Goal: Information Seeking & Learning: Learn about a topic

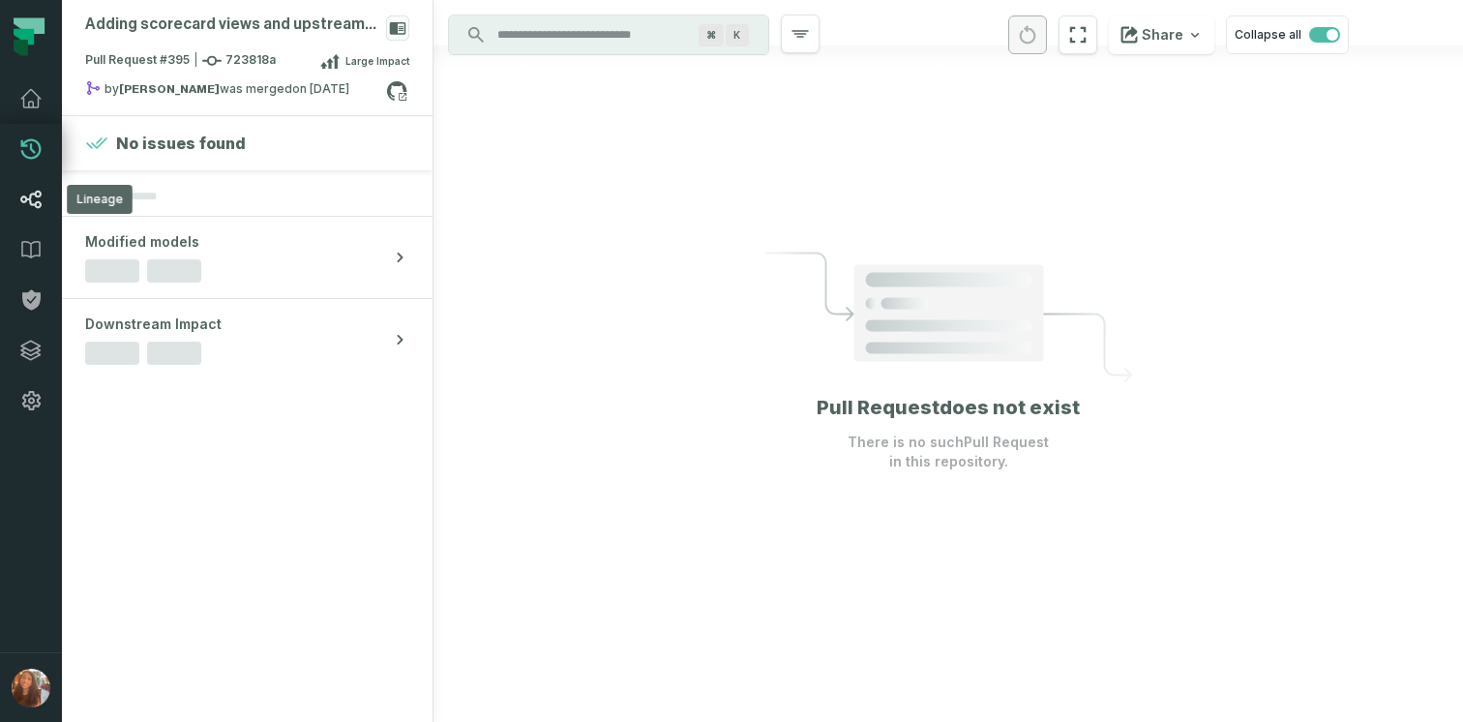
click at [37, 196] on icon at bounding box center [31, 199] width 20 height 17
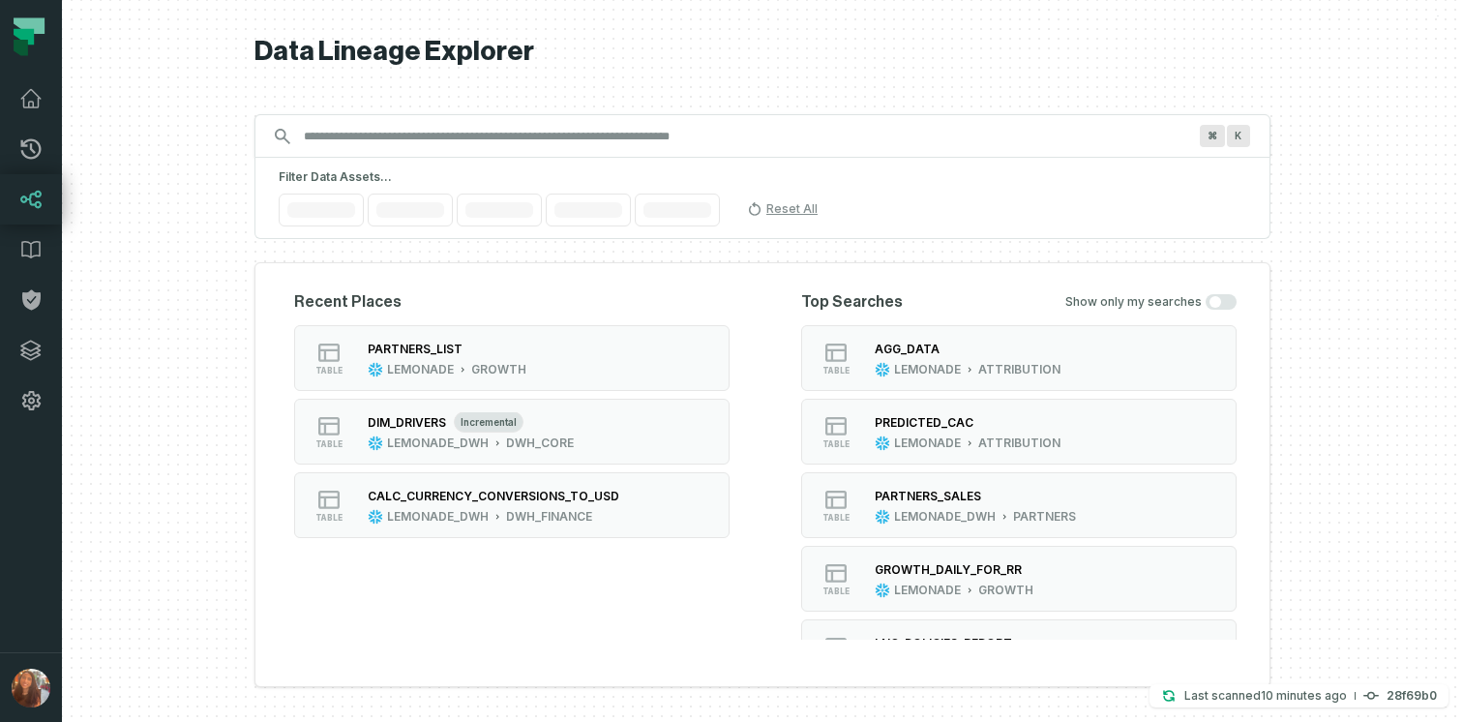
click at [483, 127] on input "Discovery Provider cmdk menu" at bounding box center [744, 136] width 905 height 31
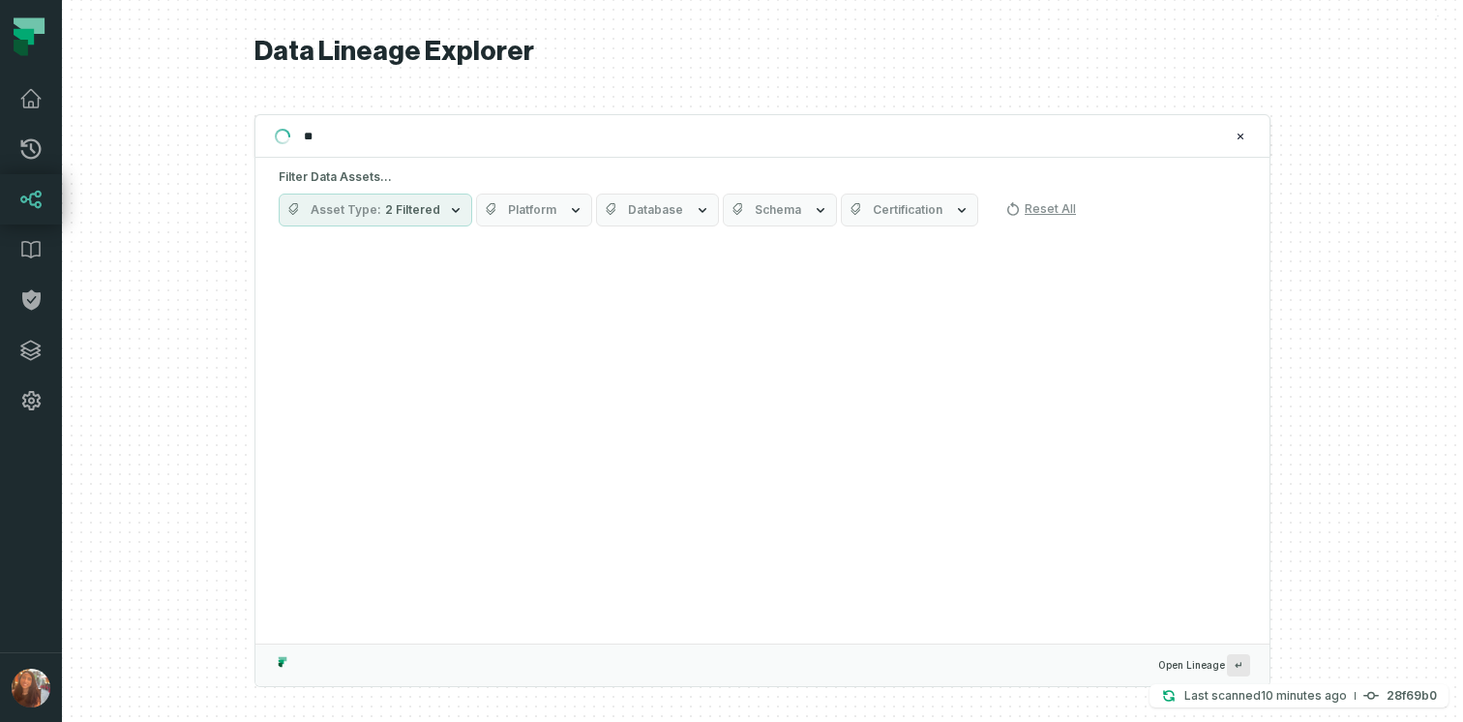
type input "*"
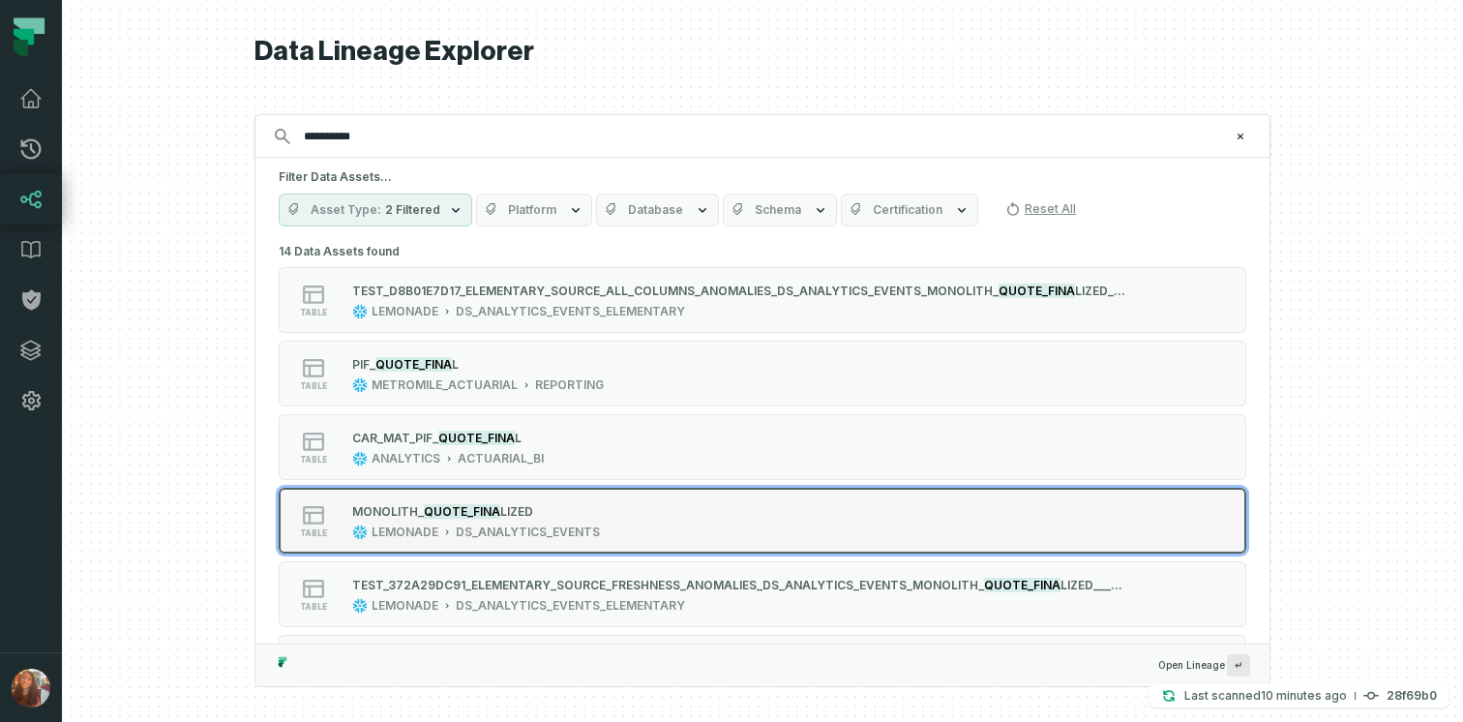
type input "**********"
click at [612, 510] on div "table MONOLI TH_ QUOTE_FINA LIZED LEMONADE DS_ANALYTICS_EVENTS" at bounding box center [524, 520] width 484 height 39
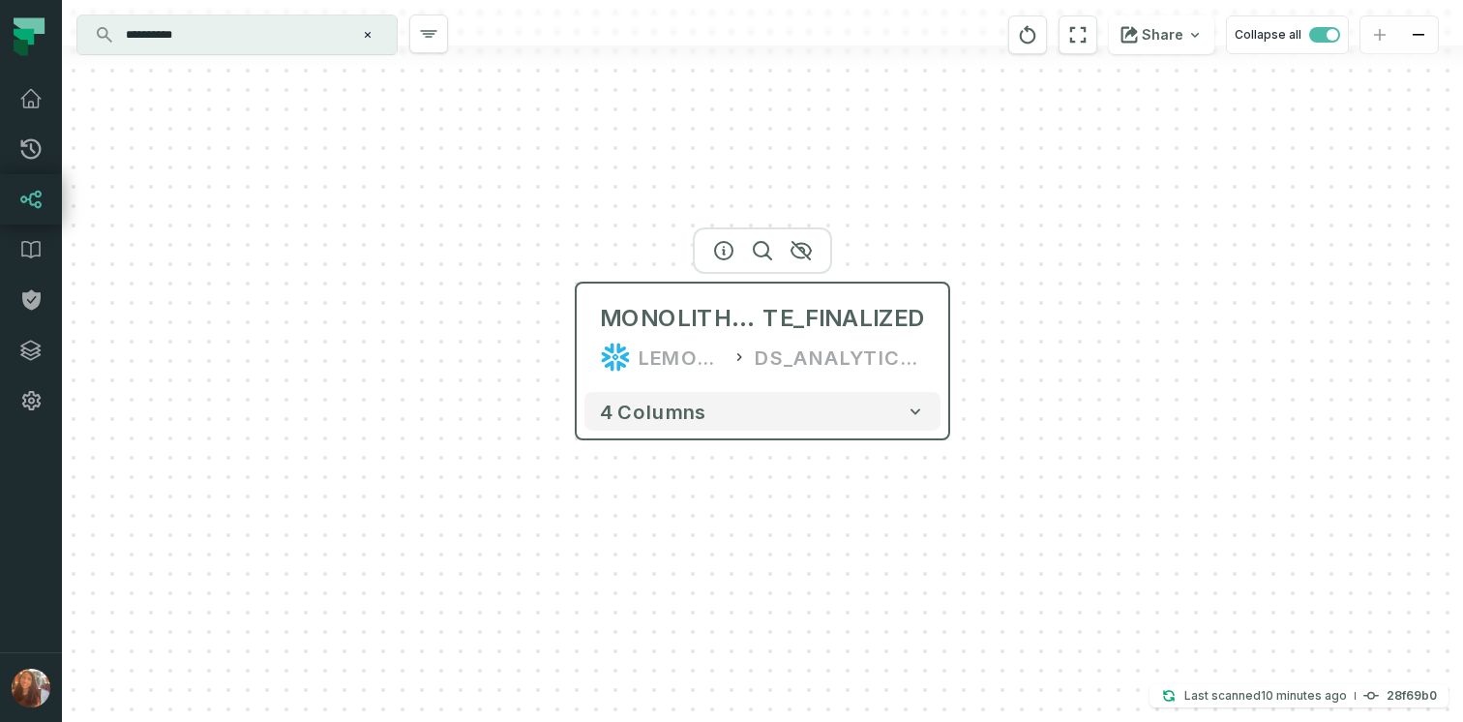
click at [906, 370] on div "DS_ANALYTICS_EVENTS" at bounding box center [840, 356] width 170 height 31
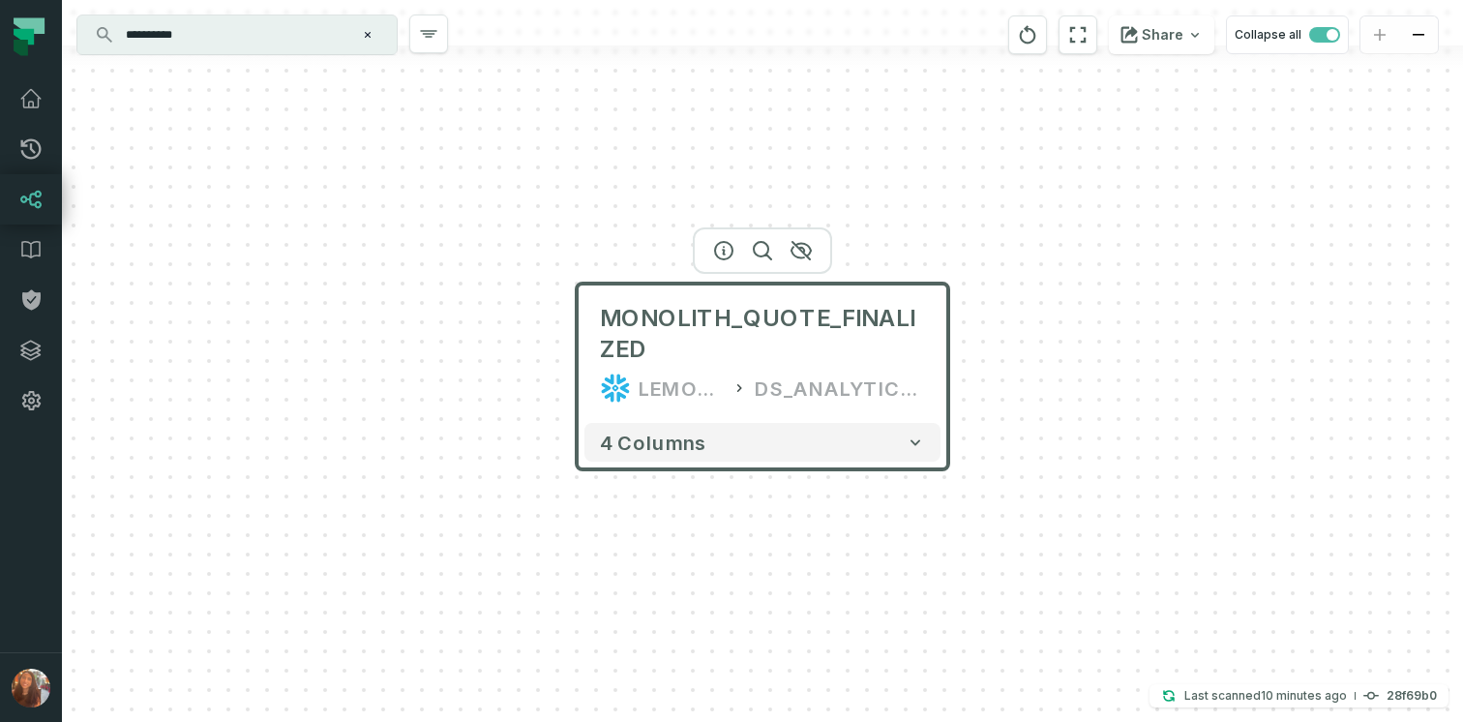
click at [890, 370] on div "MONOLITH_QUOTE_FINALIZED LEMONADE DS_ANALYTICS_EVENTS" at bounding box center [762, 353] width 356 height 124
